Goal: Transaction & Acquisition: Purchase product/service

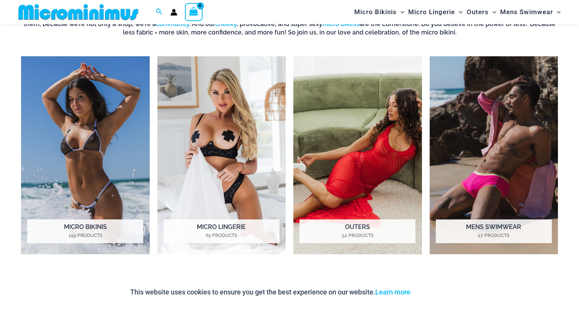
scroll to position [571, 0]
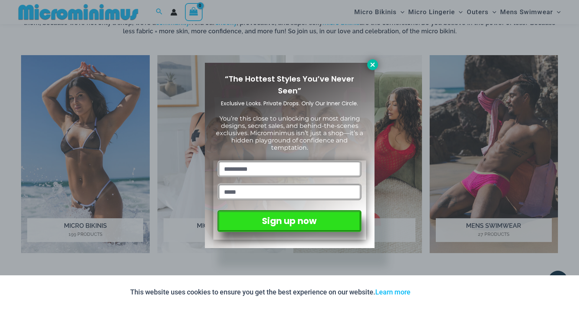
click at [372, 62] on icon at bounding box center [372, 64] width 7 height 7
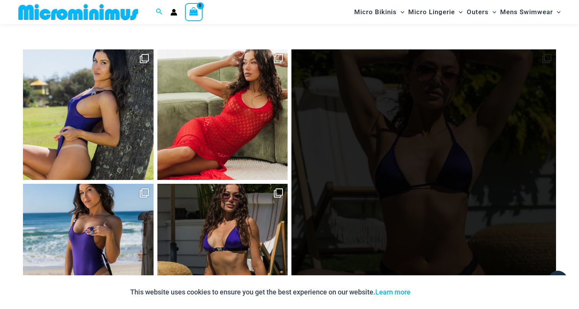
scroll to position [3282, 0]
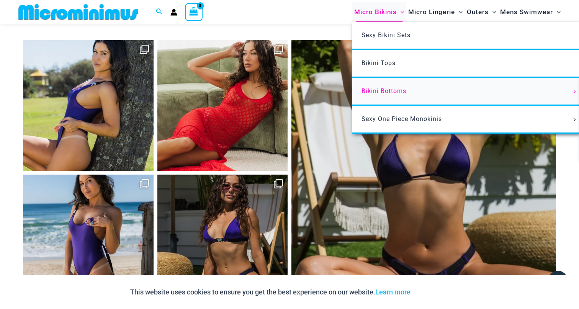
click at [383, 91] on span "Bikini Bottoms" at bounding box center [384, 90] width 45 height 7
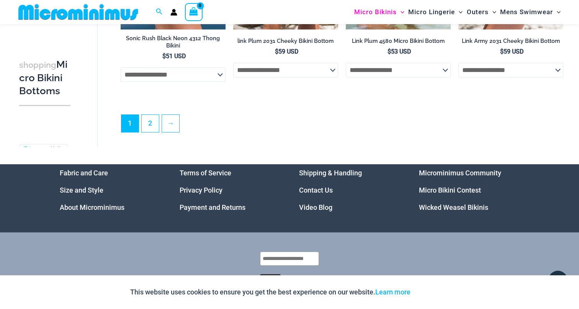
scroll to position [2217, 0]
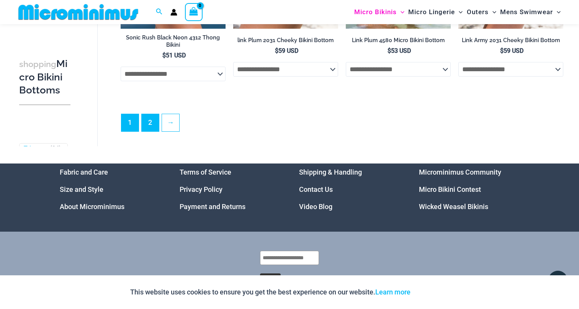
click at [149, 120] on link "2" at bounding box center [150, 122] width 17 height 17
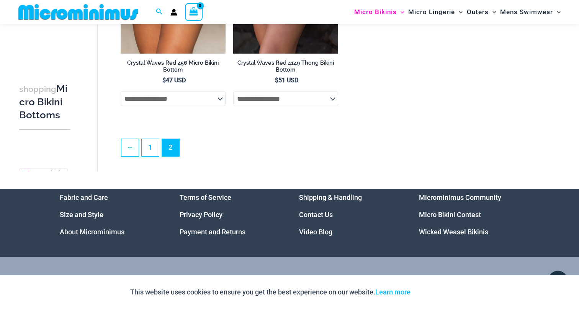
scroll to position [1377, 0]
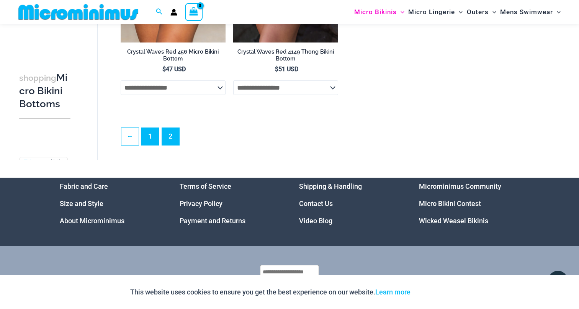
click at [149, 143] on link "1" at bounding box center [150, 136] width 17 height 17
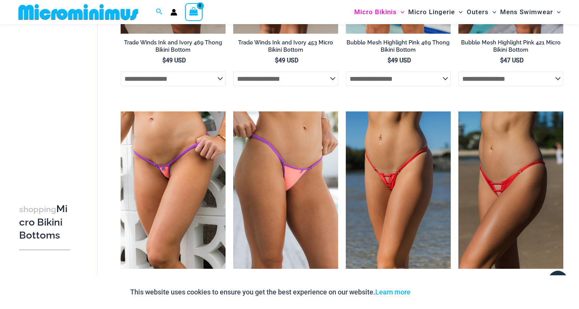
scroll to position [806, 0]
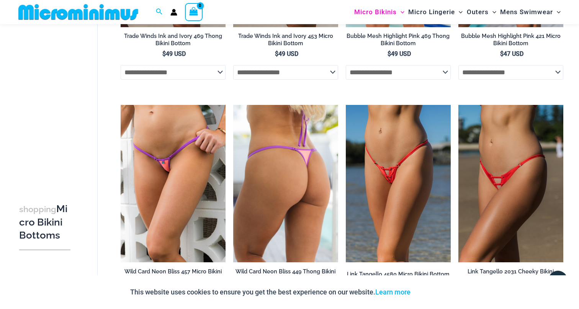
click at [294, 180] on img at bounding box center [285, 183] width 105 height 157
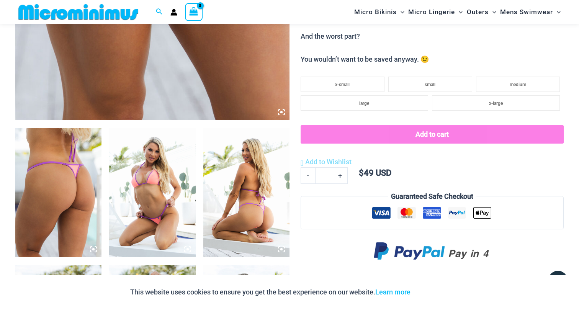
scroll to position [362, 0]
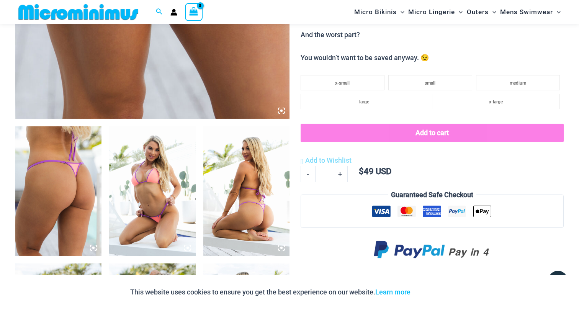
click at [62, 173] on img at bounding box center [58, 190] width 86 height 129
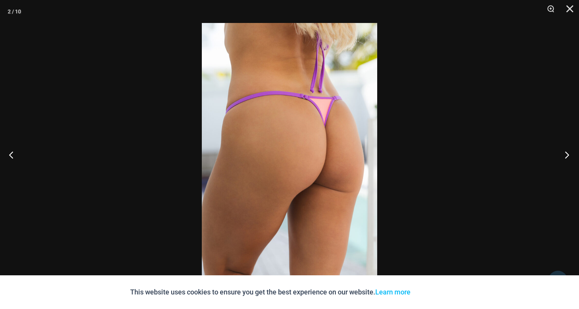
click at [568, 154] on button "Next" at bounding box center [564, 155] width 29 height 38
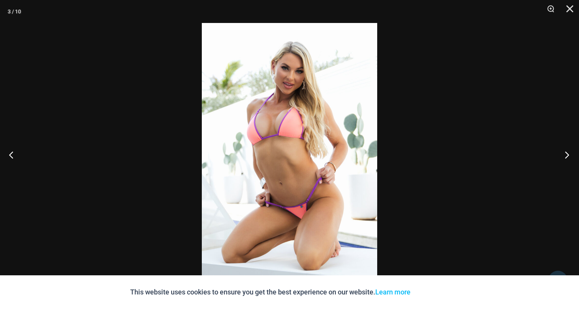
click at [568, 154] on button "Next" at bounding box center [564, 155] width 29 height 38
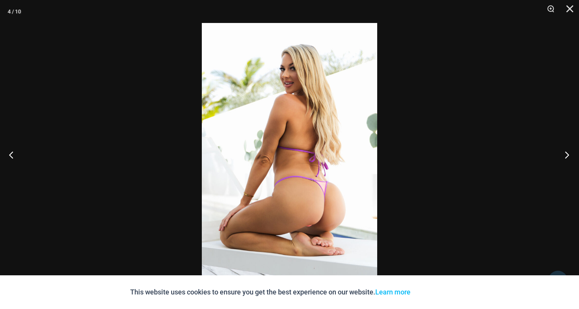
click at [568, 154] on button "Next" at bounding box center [564, 155] width 29 height 38
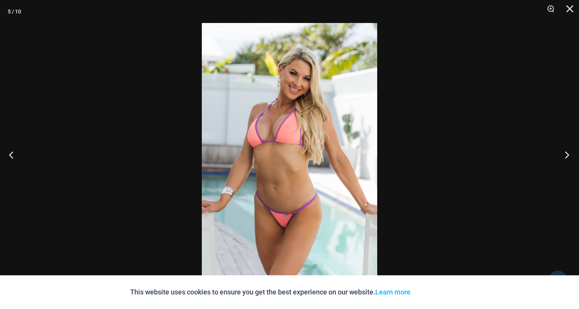
click at [568, 154] on button "Next" at bounding box center [564, 155] width 29 height 38
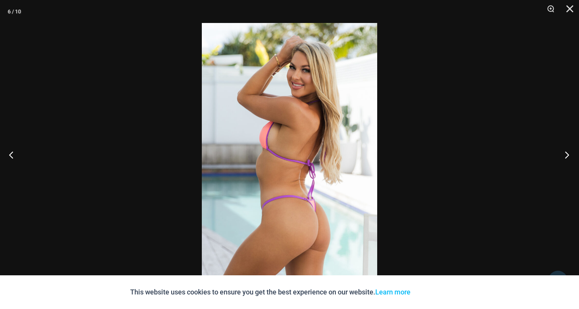
click at [568, 154] on button "Next" at bounding box center [564, 155] width 29 height 38
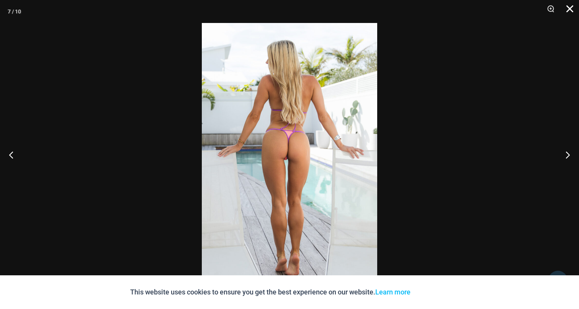
click at [567, 9] on button "Close" at bounding box center [567, 11] width 19 height 23
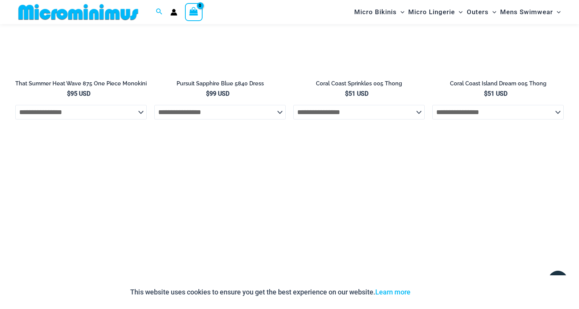
scroll to position [1330, 0]
